Goal: Answer question/provide support: Share knowledge or assist other users

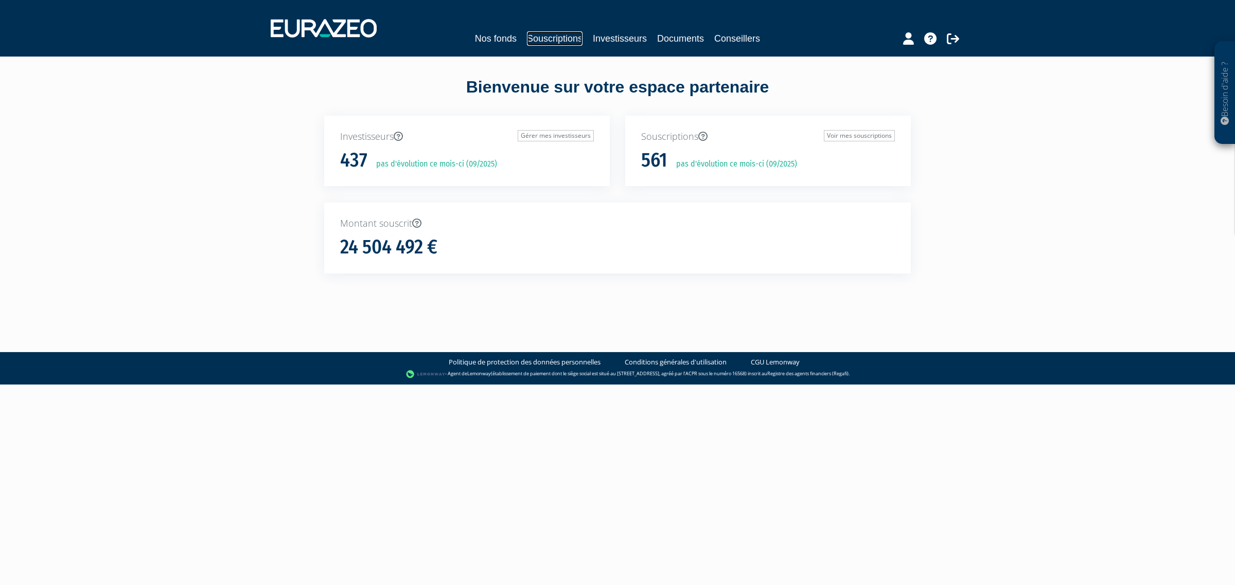
click at [554, 42] on link "Souscriptions" at bounding box center [555, 38] width 56 height 14
click at [615, 42] on link "Investisseurs" at bounding box center [620, 38] width 54 height 14
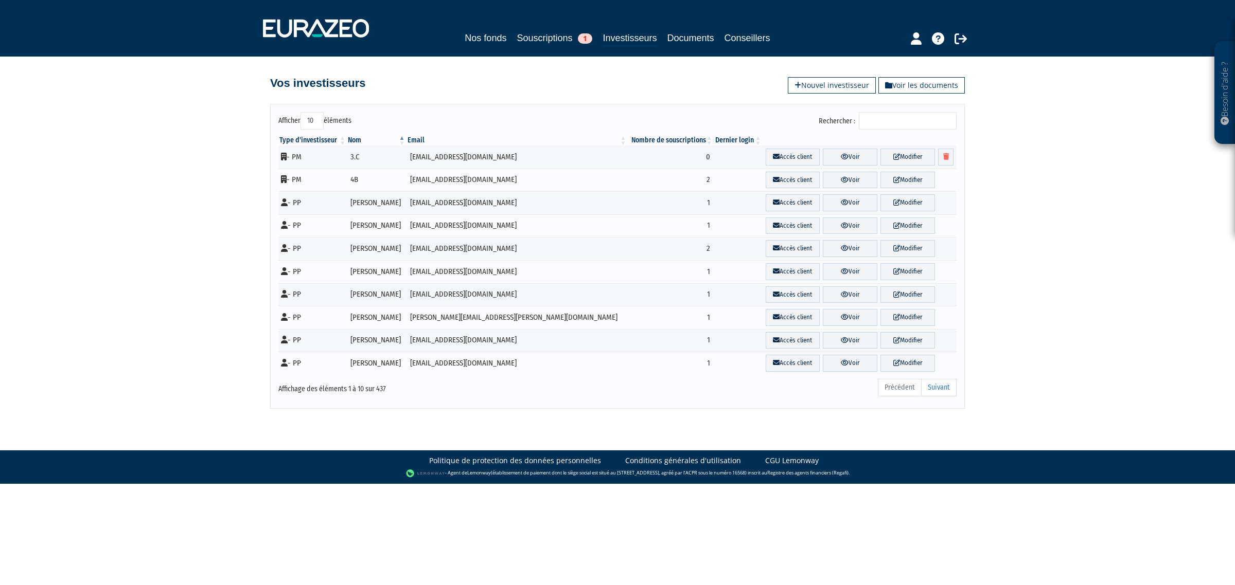
click at [898, 121] on input "Rechercher :" at bounding box center [908, 120] width 98 height 17
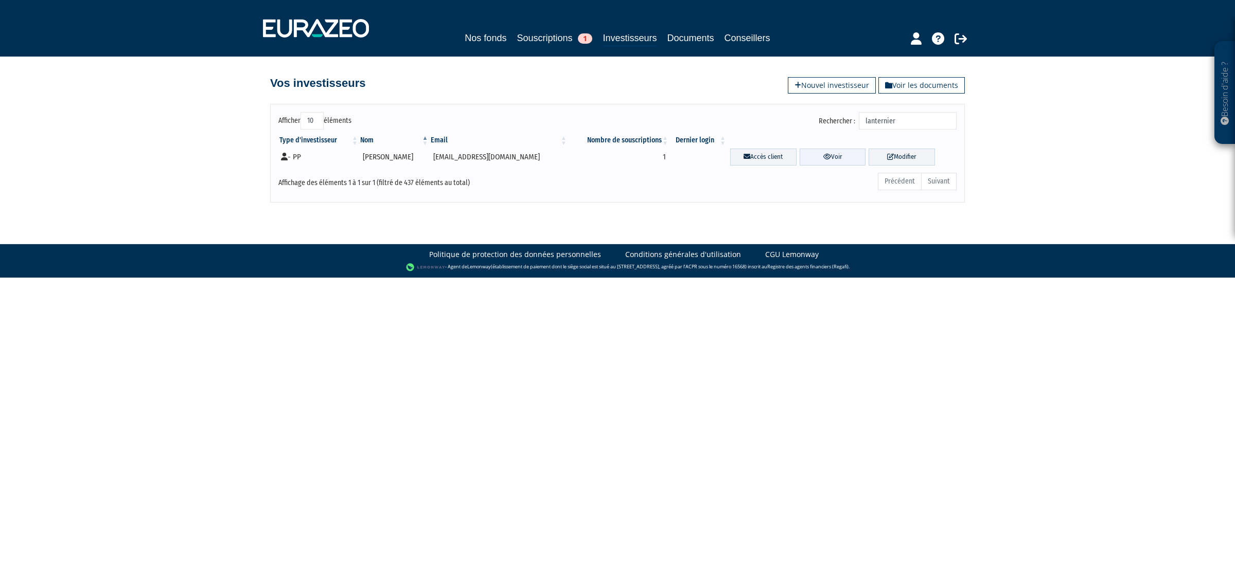
type input "lanternier"
click at [826, 155] on link "Voir" at bounding box center [832, 157] width 66 height 17
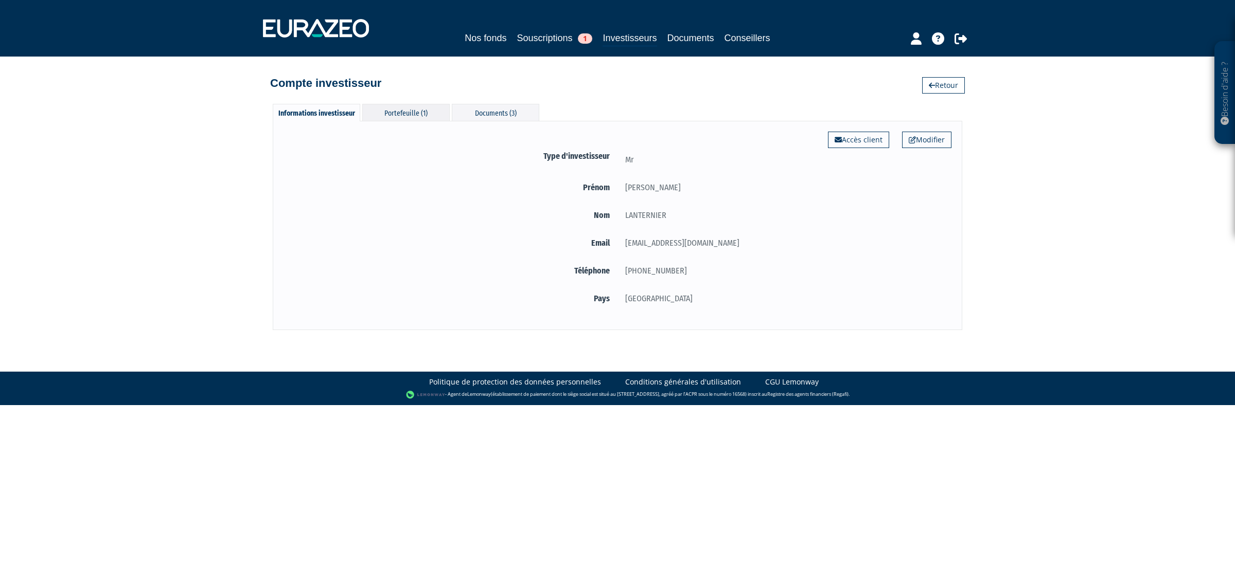
click at [405, 110] on div "Portefeuille (1)" at bounding box center [405, 112] width 87 height 17
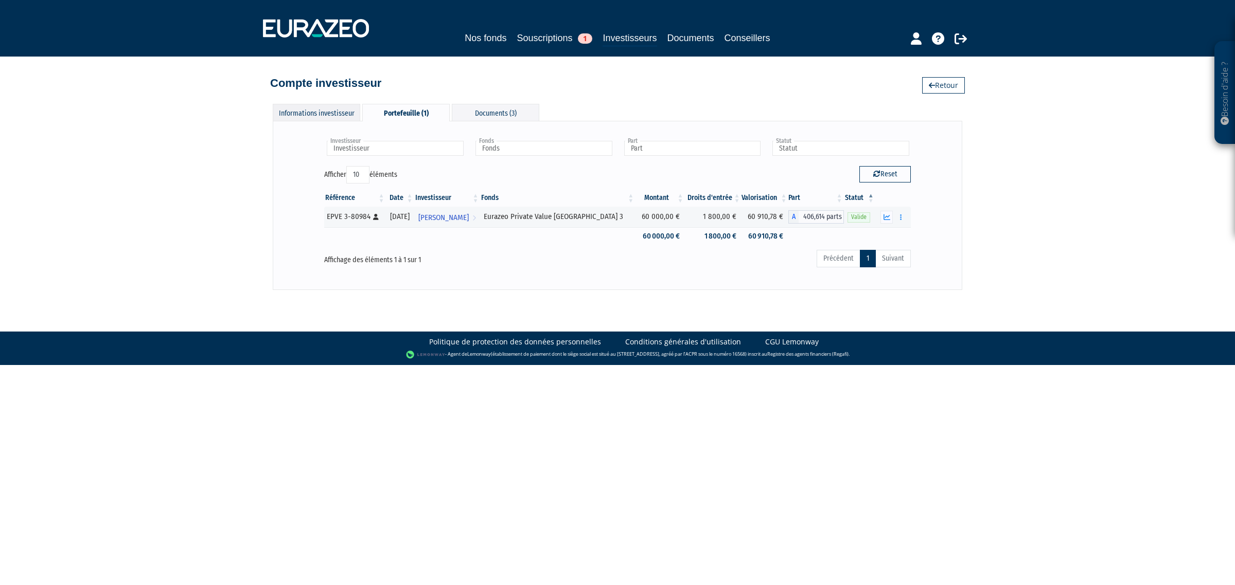
click at [325, 111] on div "Informations investisseur" at bounding box center [316, 112] width 87 height 17
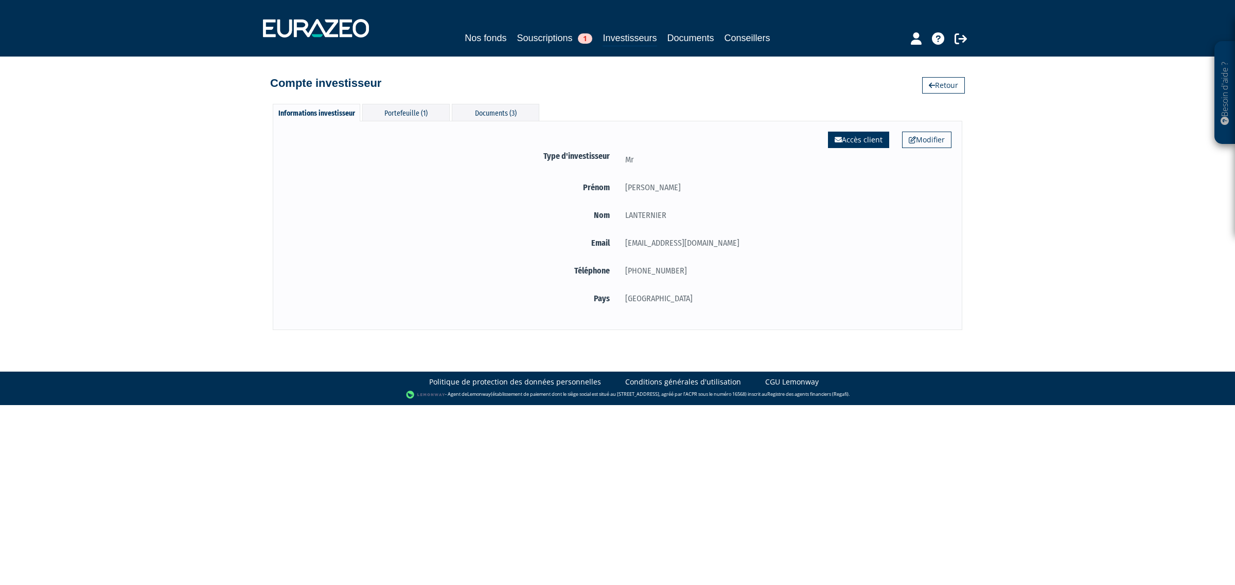
click at [838, 137] on icon at bounding box center [837, 139] width 7 height 7
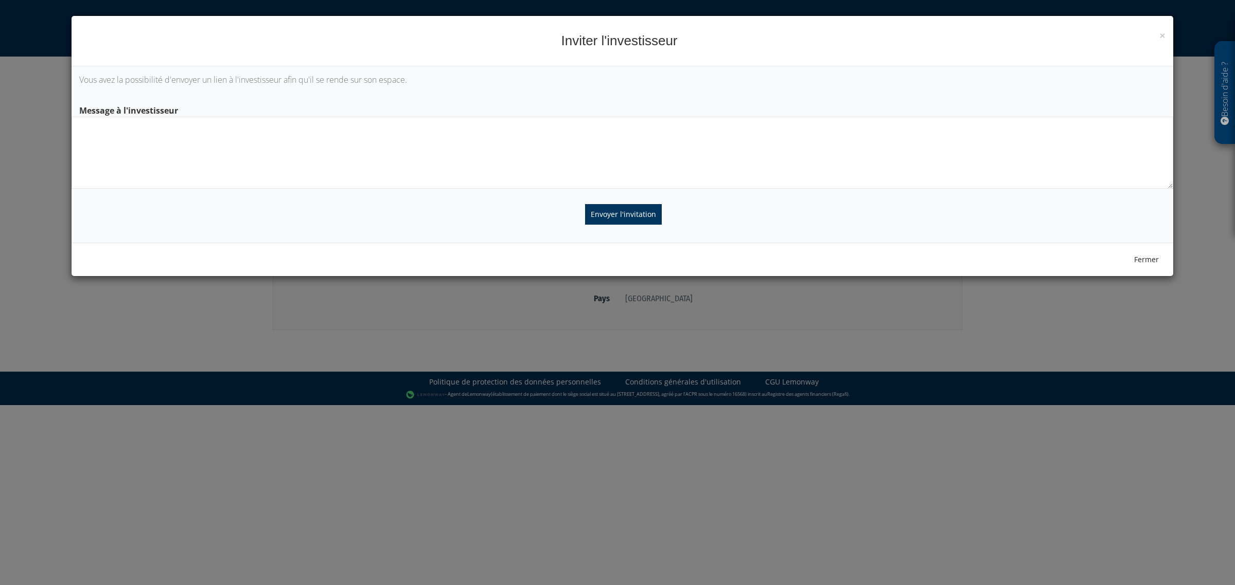
click at [377, 165] on textarea at bounding box center [622, 153] width 1101 height 72
type textarea "Bonjour Serge, Suite à votre mail"
click at [1142, 266] on button "Fermer" at bounding box center [1146, 259] width 38 height 17
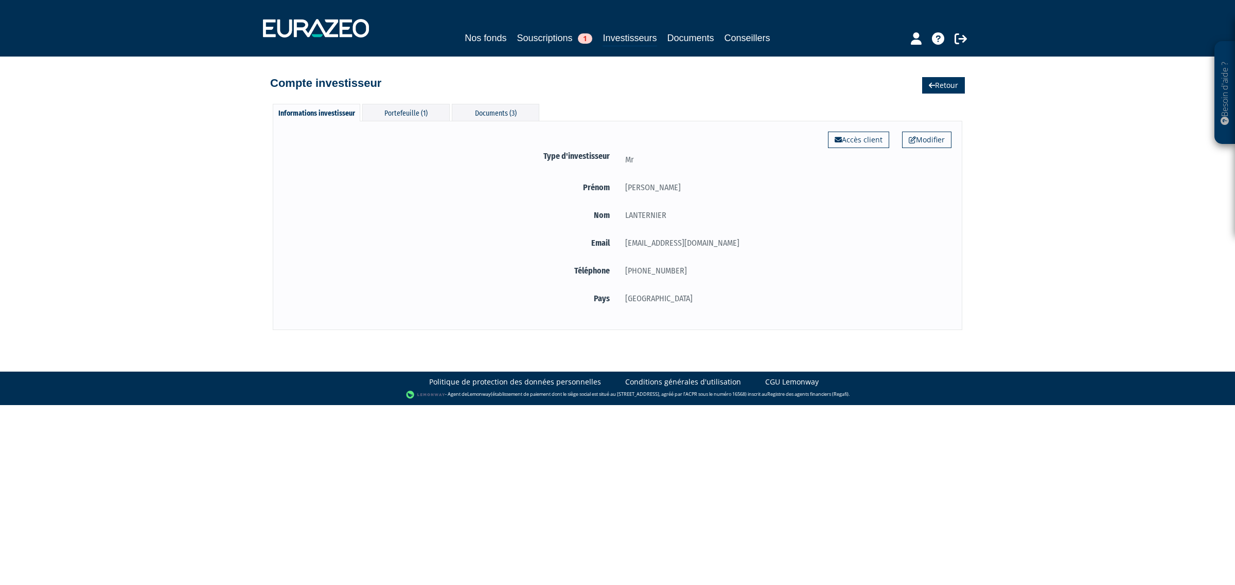
click at [925, 83] on link "Retour" at bounding box center [943, 85] width 43 height 16
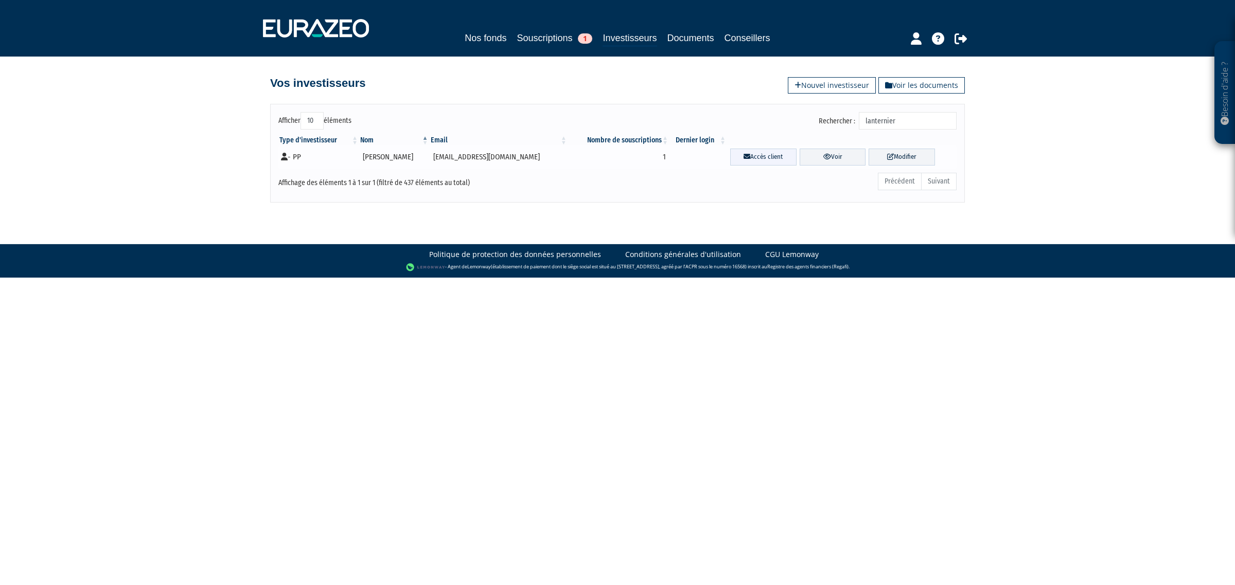
click at [765, 155] on link "Accès client" at bounding box center [763, 157] width 66 height 17
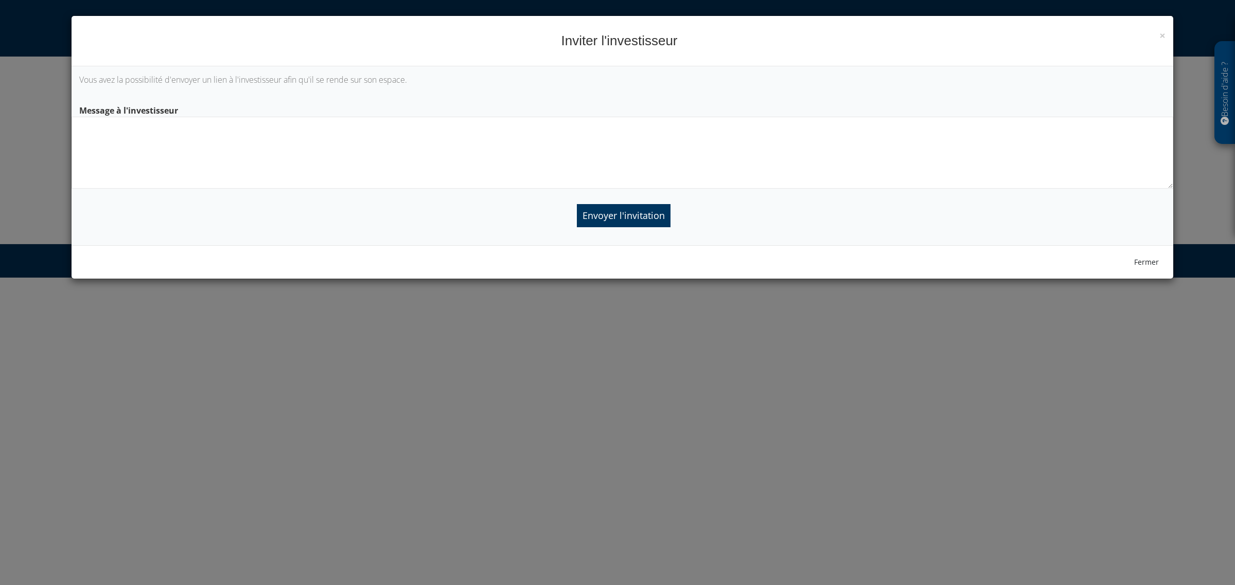
click at [166, 145] on textarea at bounding box center [622, 153] width 1101 height 72
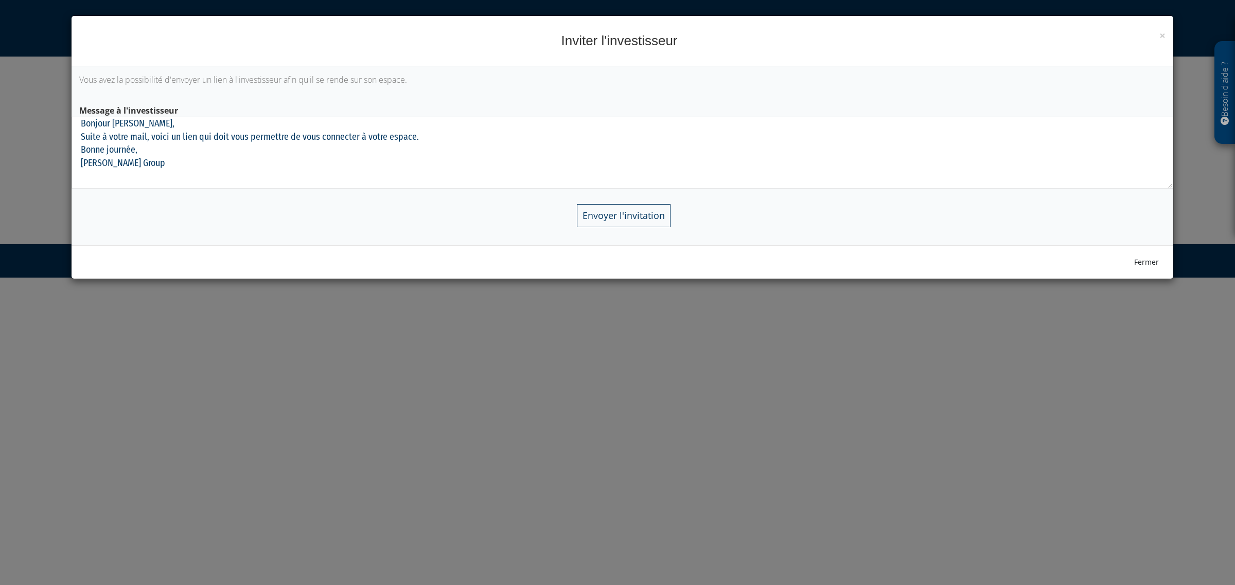
type textarea "Bonjour Serge, Suite à votre mail, voici un lien qui doit vous permettre de vou…"
click at [600, 220] on input "Envoyer l'invitation" at bounding box center [624, 215] width 94 height 23
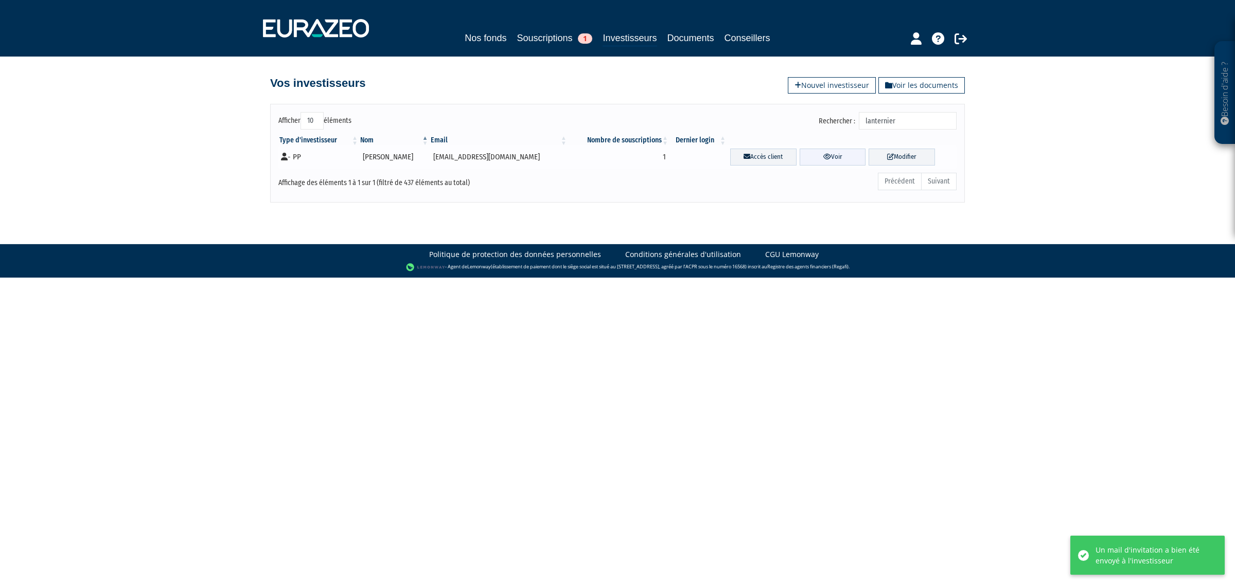
click at [830, 156] on link "Voir" at bounding box center [832, 157] width 66 height 17
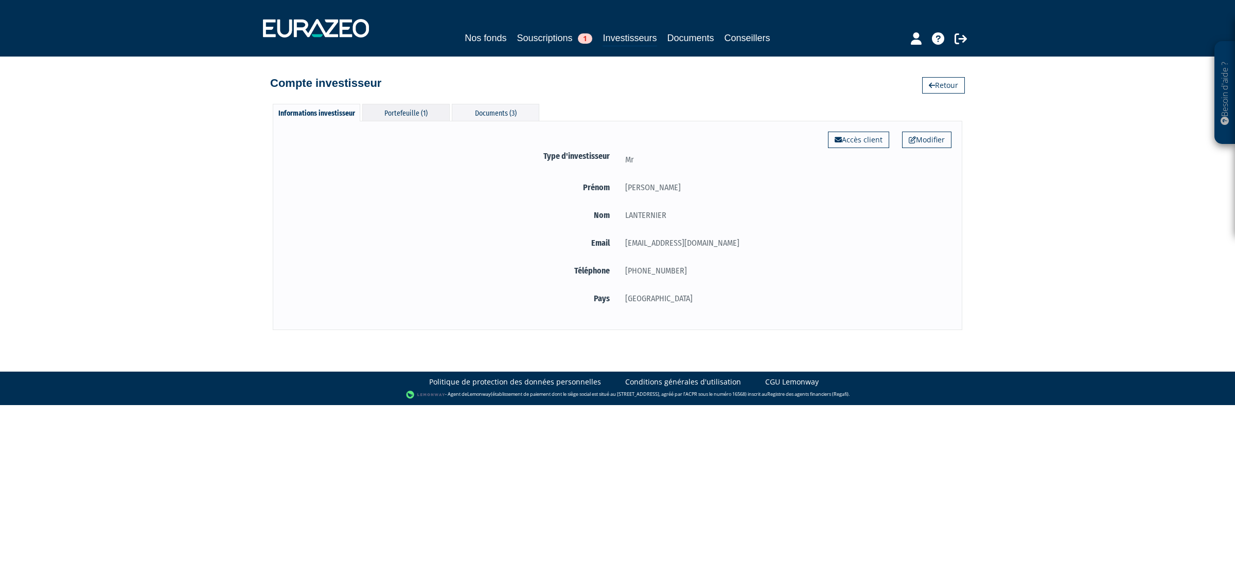
click at [411, 116] on div "Portefeuille (1)" at bounding box center [405, 112] width 87 height 17
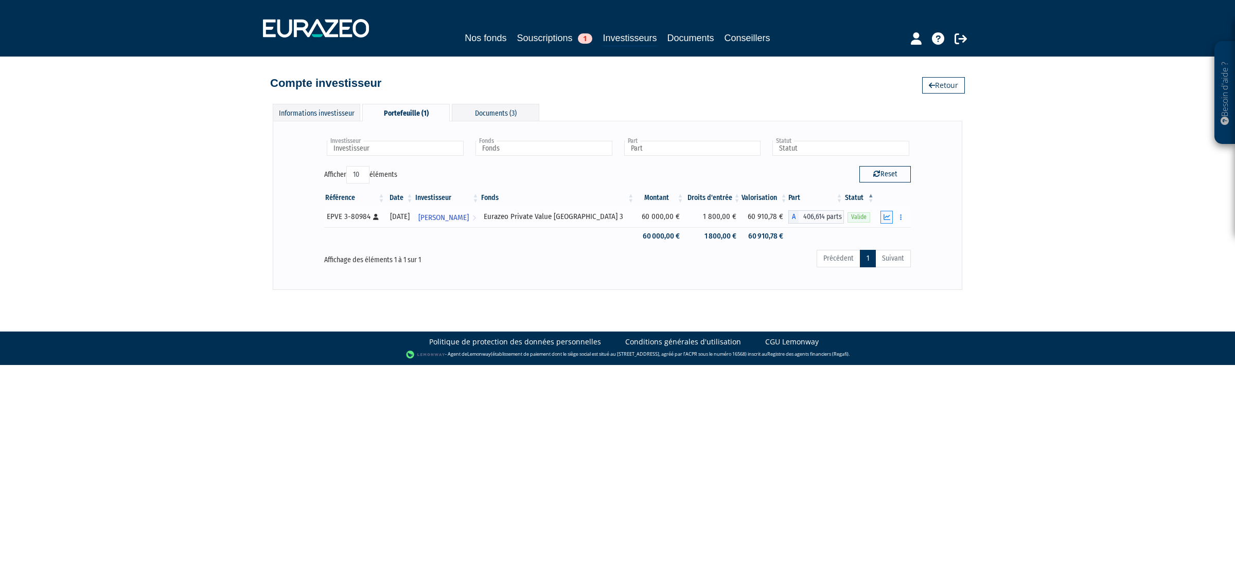
click at [886, 217] on icon "button" at bounding box center [886, 217] width 7 height 7
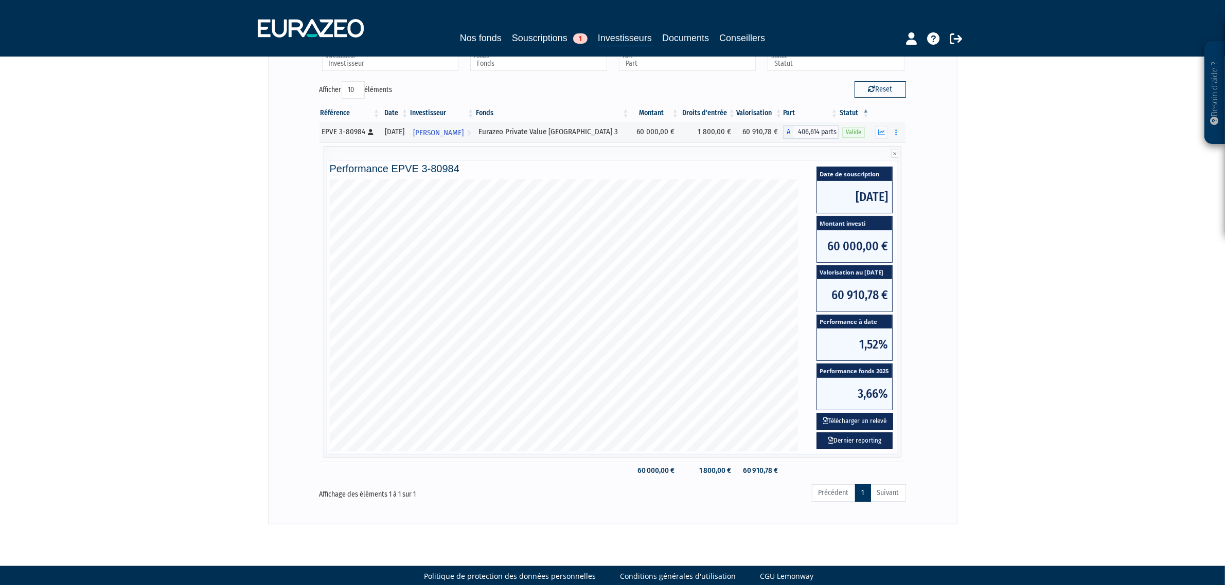
scroll to position [100, 0]
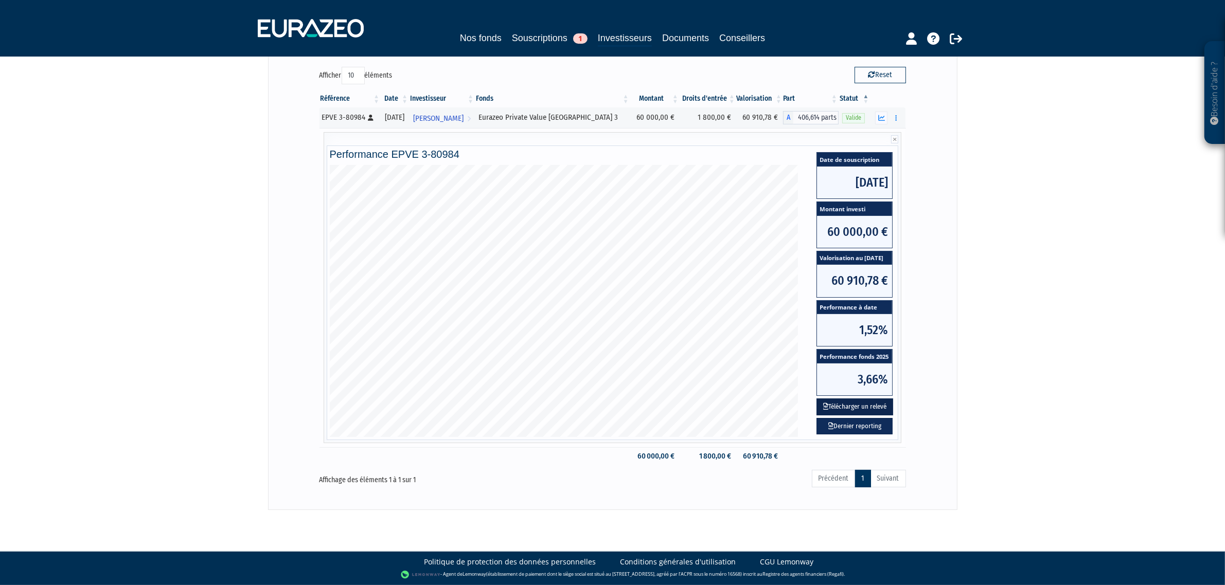
click at [842, 408] on button "Télécharger un relevé" at bounding box center [854, 407] width 77 height 17
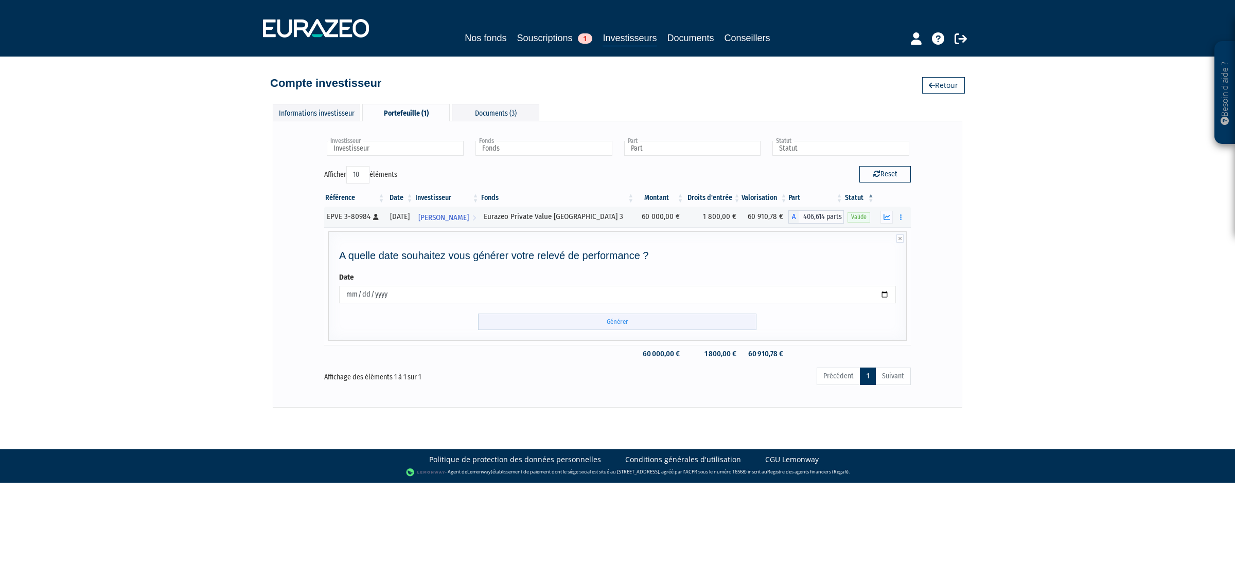
click at [580, 322] on input "Générer" at bounding box center [617, 322] width 278 height 17
click at [888, 220] on icon "button" at bounding box center [886, 217] width 7 height 7
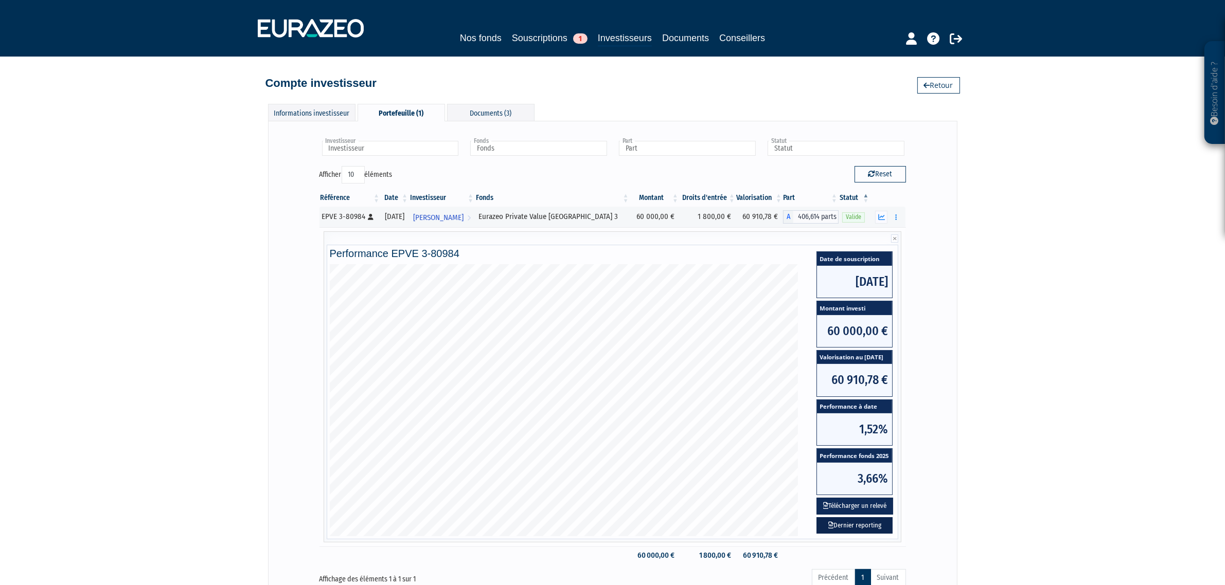
click at [844, 526] on link "Dernier reporting" at bounding box center [854, 526] width 76 height 17
click at [956, 40] on icon at bounding box center [956, 38] width 12 height 12
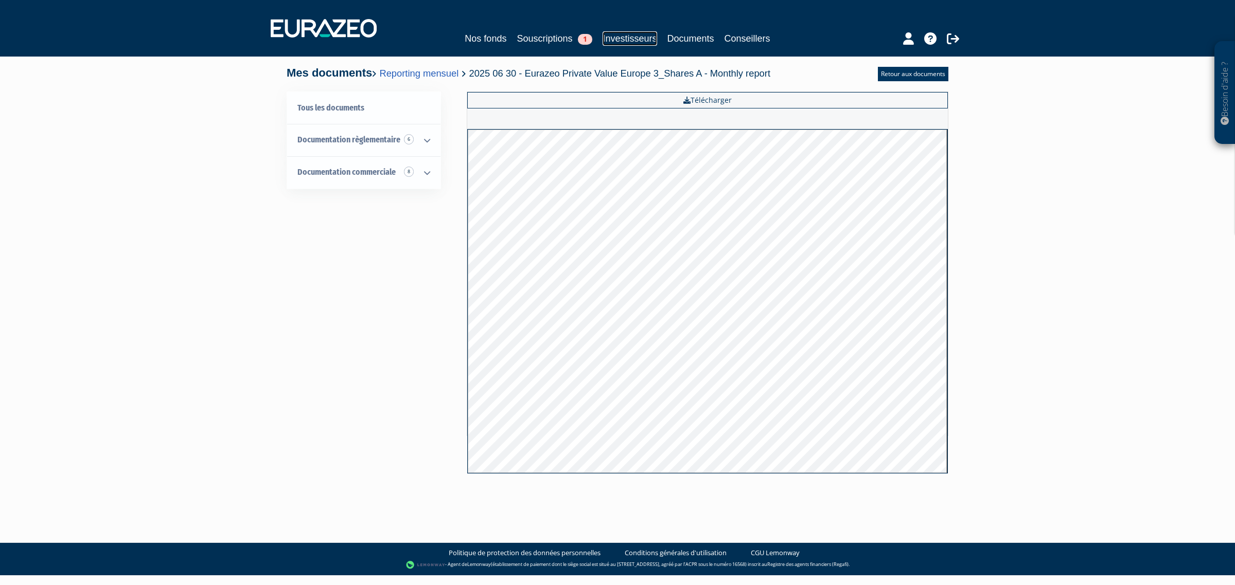
click at [619, 39] on link "Investisseurs" at bounding box center [629, 38] width 54 height 14
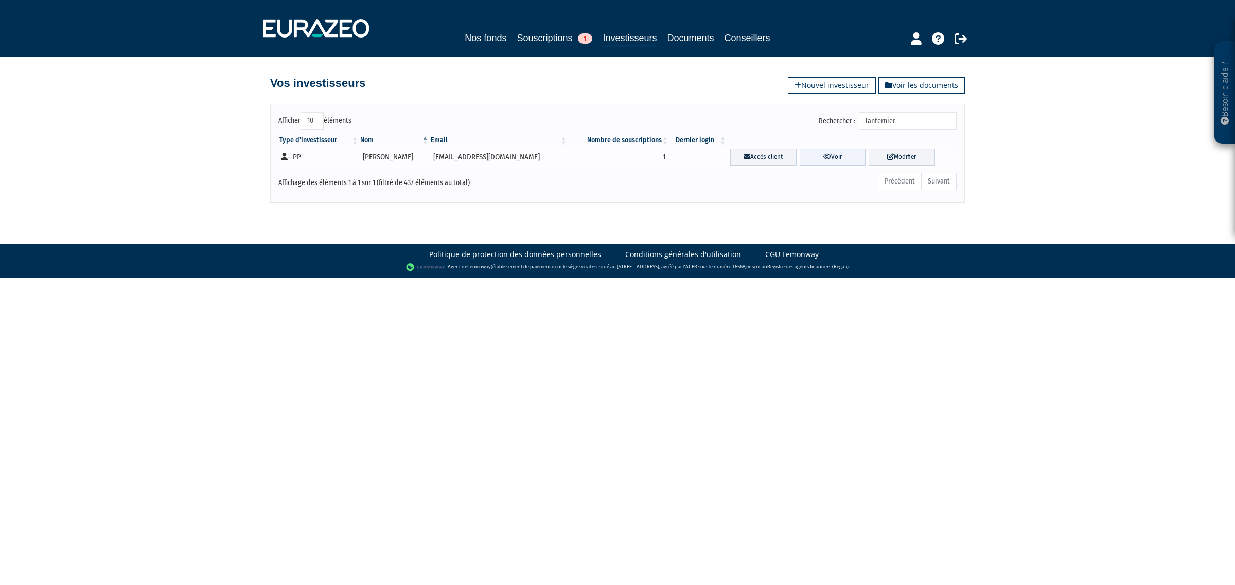
click at [828, 159] on link "Voir" at bounding box center [832, 157] width 66 height 17
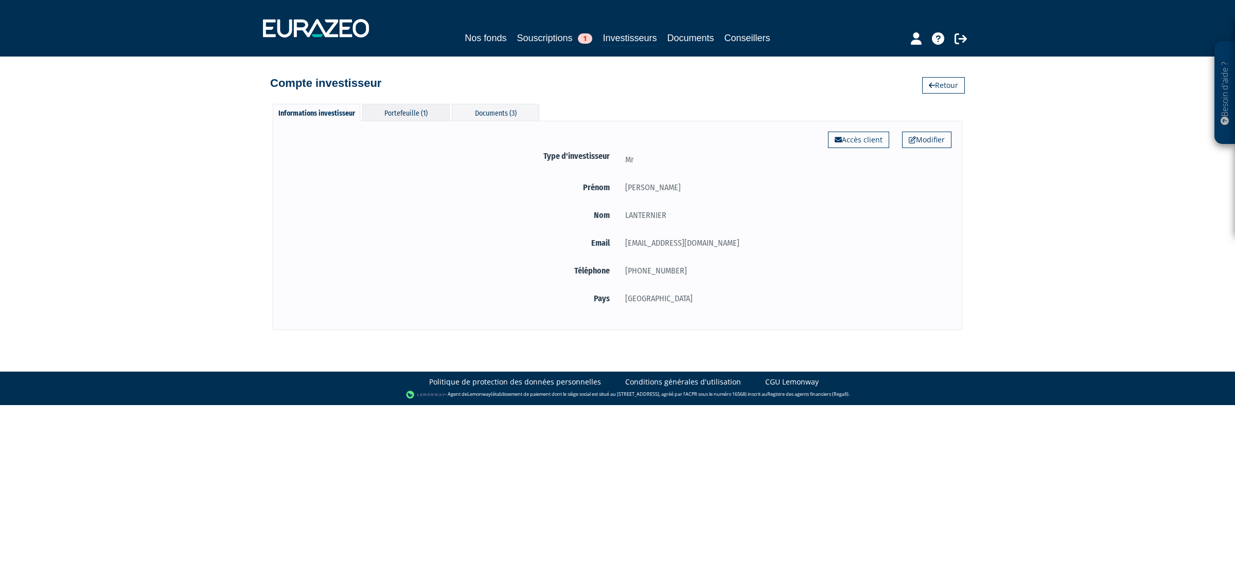
click at [394, 119] on div "Portefeuille (1)" at bounding box center [405, 112] width 87 height 17
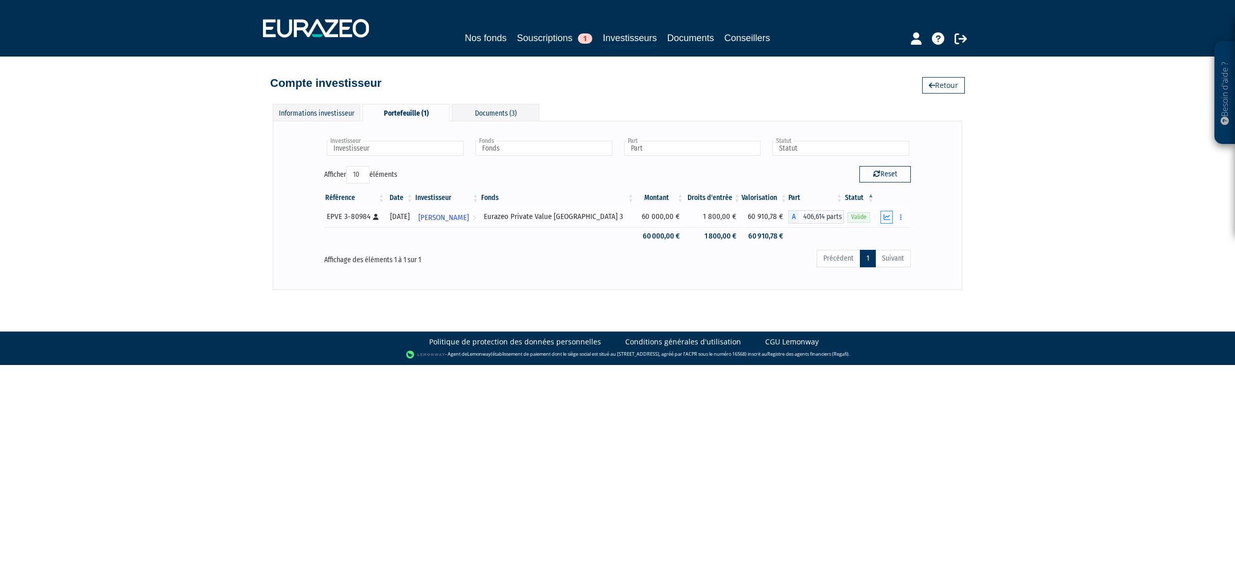
click at [886, 219] on icon "button" at bounding box center [886, 217] width 7 height 7
